Goal: Find specific page/section

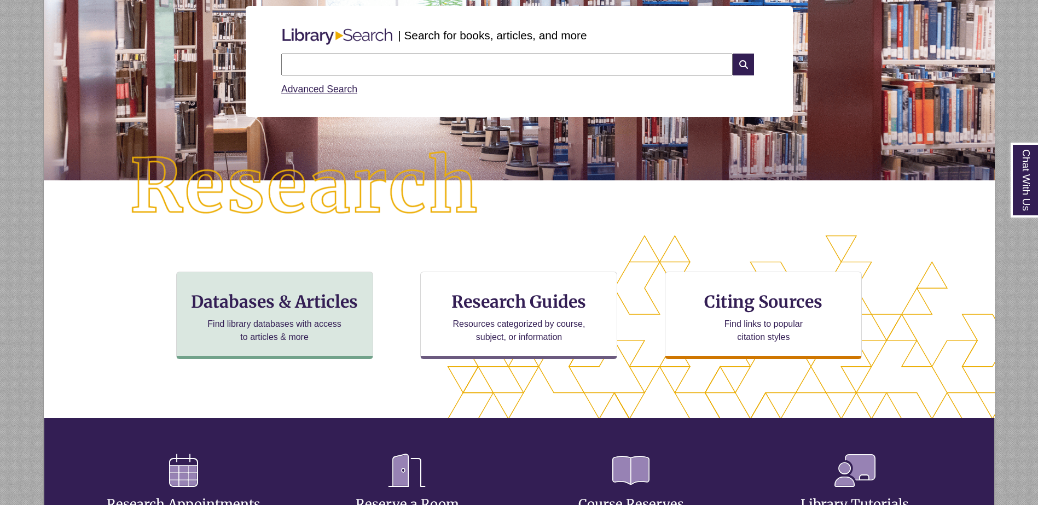
scroll to position [164, 0]
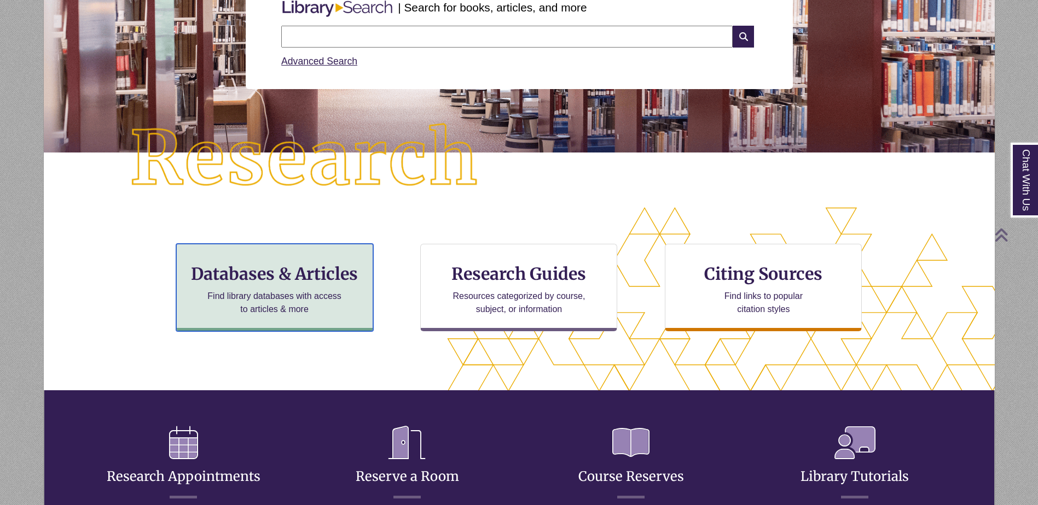
click at [291, 294] on p "Find library databases with access to articles & more" at bounding box center [274, 303] width 143 height 26
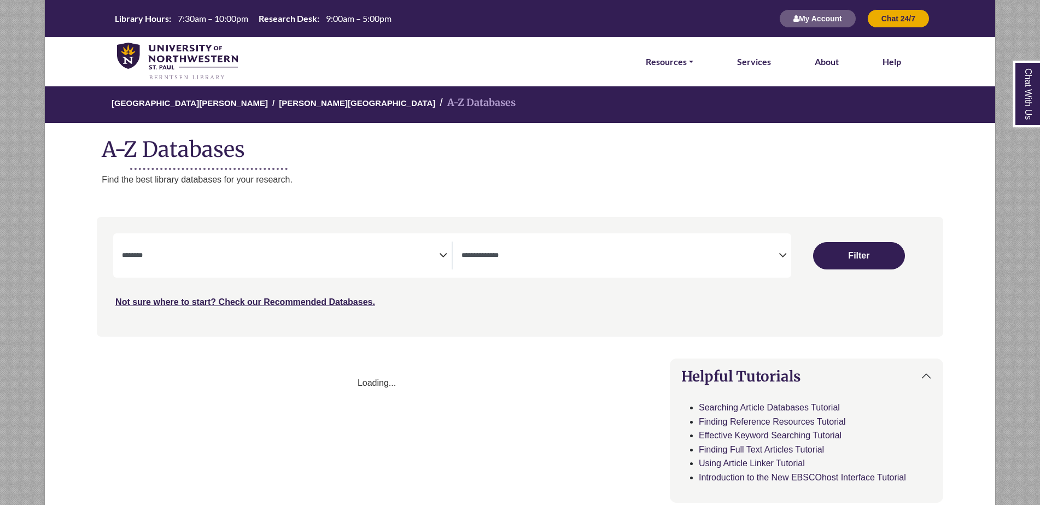
select select "Database Subject Filter"
select select "Database Types Filter"
select select "Database Subject Filter"
select select "Database Types Filter"
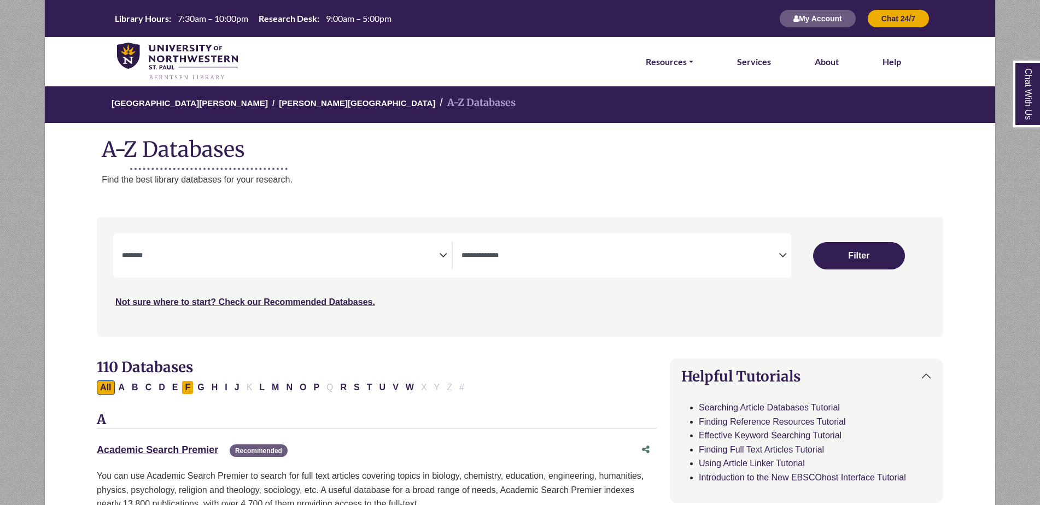
click at [186, 388] on button "F" at bounding box center [188, 388] width 12 height 14
select select "Database Subject Filter"
select select "Database Types Filter"
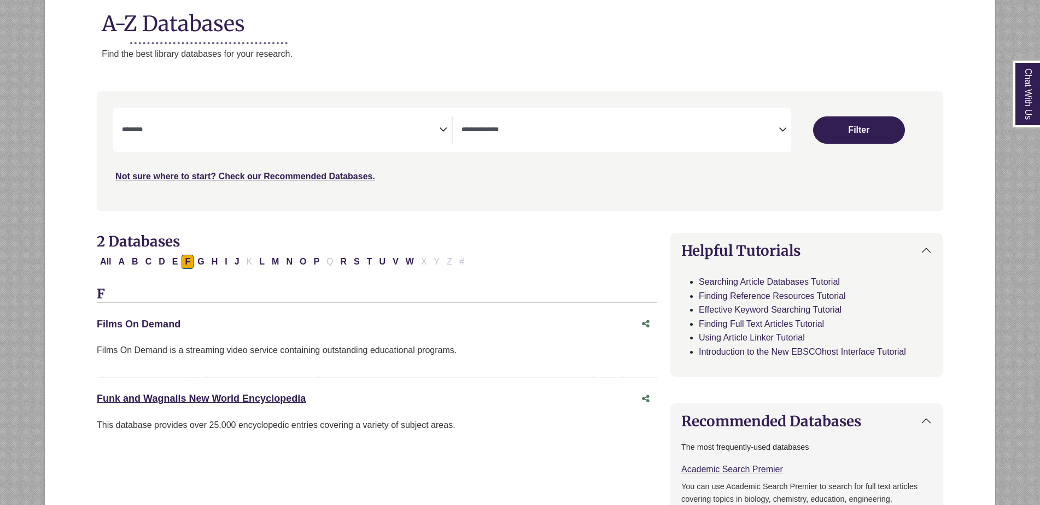
scroll to position [164, 0]
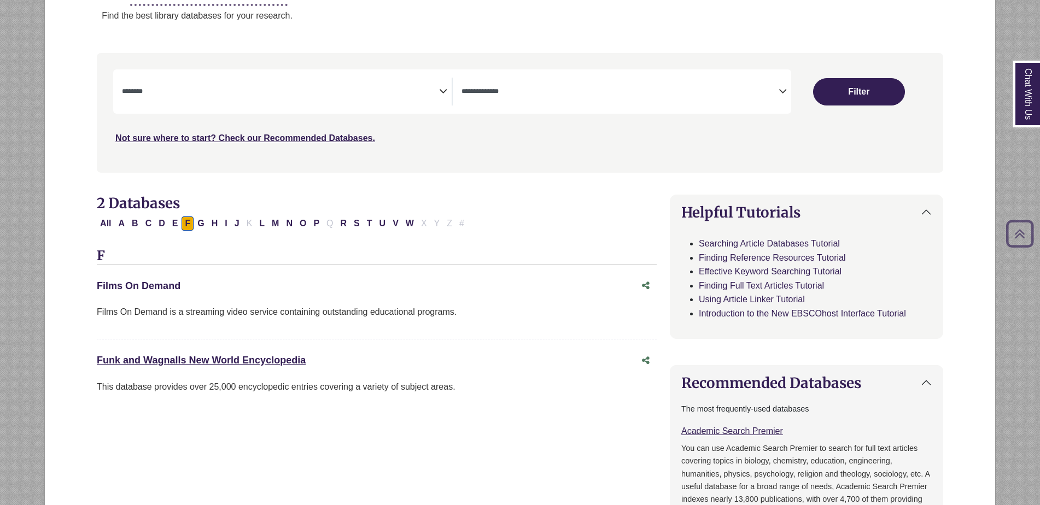
click at [159, 283] on link "Films On Demand This link opens in a new window" at bounding box center [139, 286] width 84 height 11
